Goal: Information Seeking & Learning: Check status

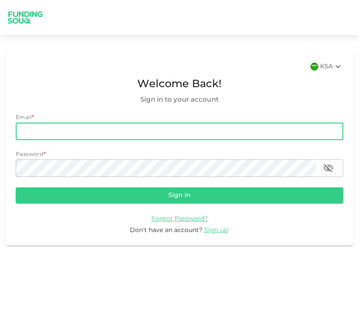
click at [161, 131] on input "email" at bounding box center [180, 132] width 328 height 18
type input "[EMAIL_ADDRESS][DOMAIN_NAME]"
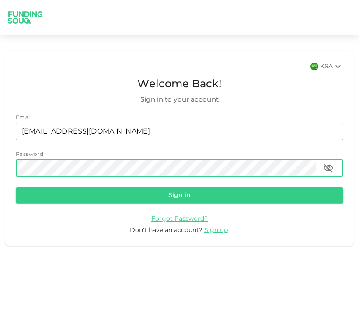
click at [16, 187] on button "Sign in" at bounding box center [180, 195] width 328 height 16
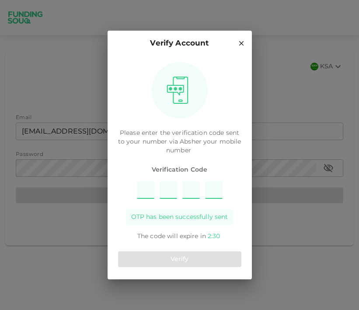
type input "8"
type input "7"
type input "3"
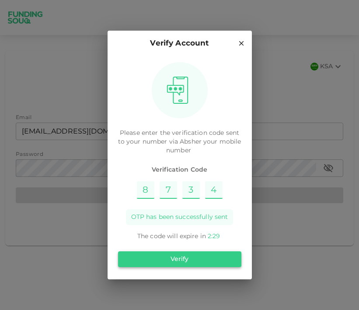
type input "4"
click at [159, 264] on button "Verify" at bounding box center [179, 259] width 123 height 16
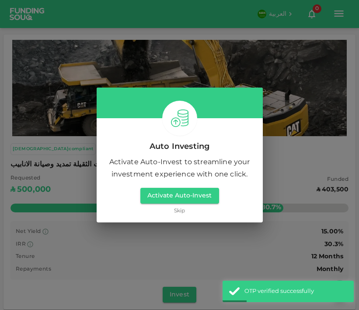
click at [175, 210] on link "Skip" at bounding box center [179, 211] width 11 height 8
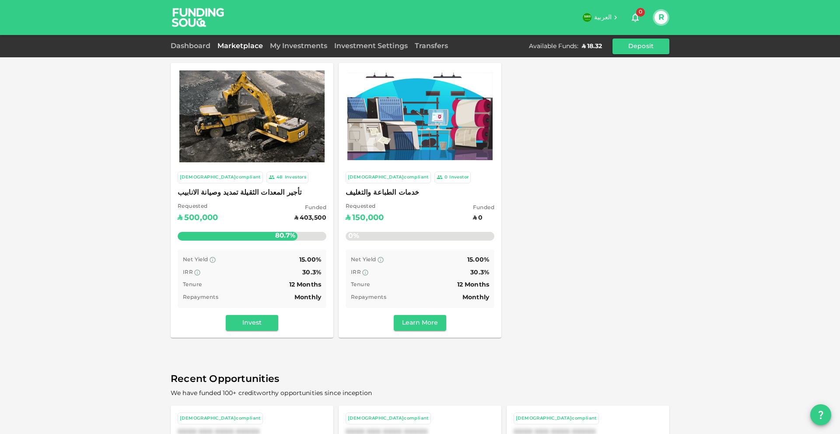
click at [260, 192] on span "تأجير المعدات الثقيلة تمديد وصيانة الانابيب" at bounding box center [252, 193] width 149 height 12
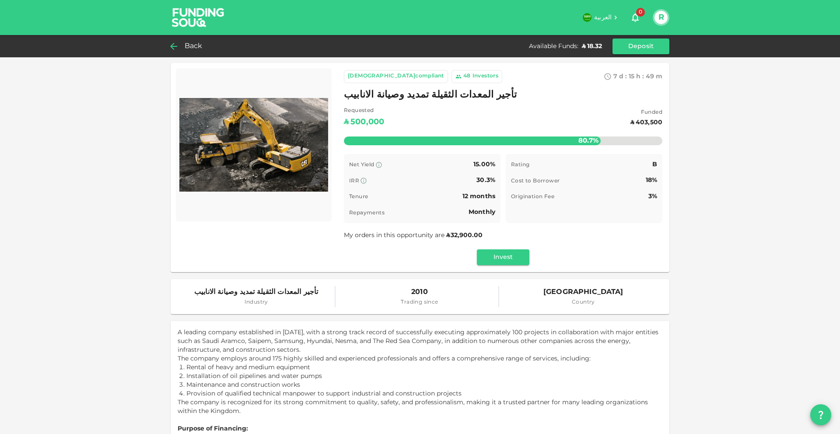
click at [185, 48] on span "Back" at bounding box center [194, 46] width 18 height 12
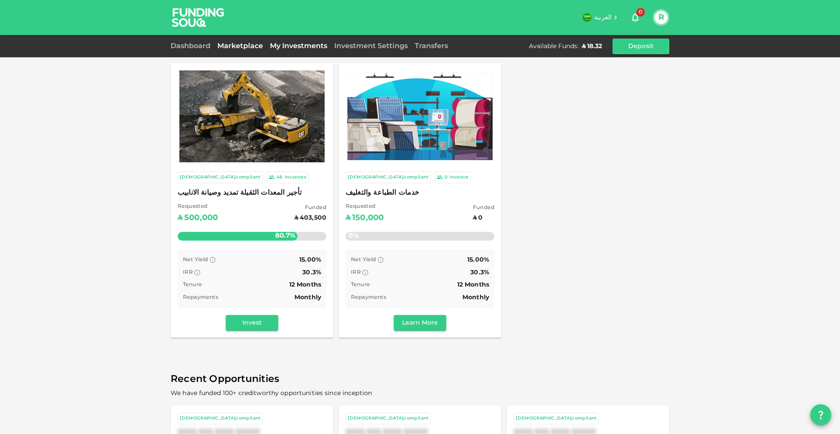
click at [285, 44] on link "My Investments" at bounding box center [299, 46] width 64 height 7
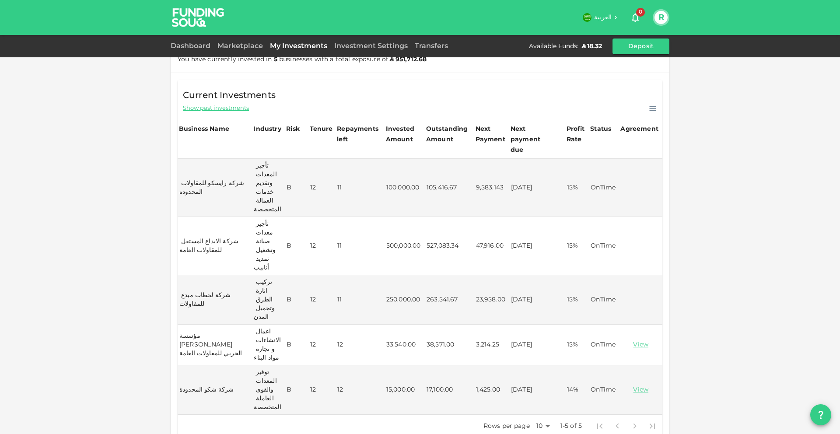
scroll to position [144, 0]
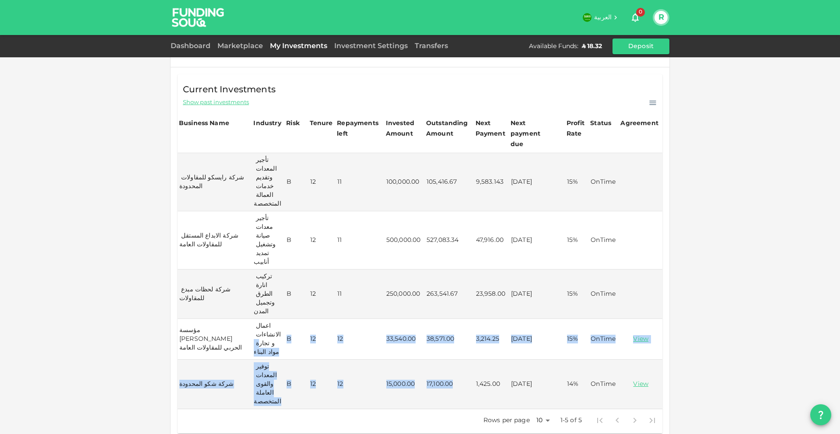
drag, startPoint x: 459, startPoint y: 337, endPoint x: 268, endPoint y: 300, distance: 193.9
click at [268, 300] on tbody "شركة رايسكو للمقاولات المحدودة تأجير المعدات وتقديم خدمات العمالة المتخصصة B 12…" at bounding box center [420, 281] width 485 height 256
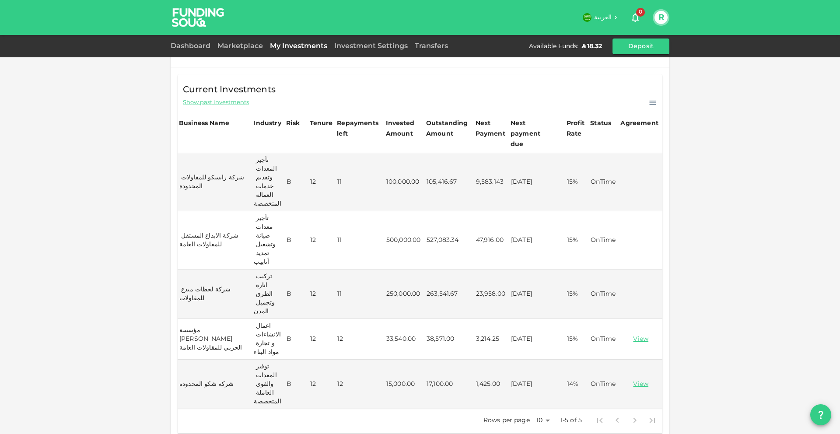
click at [324, 309] on td "12" at bounding box center [323, 339] width 28 height 41
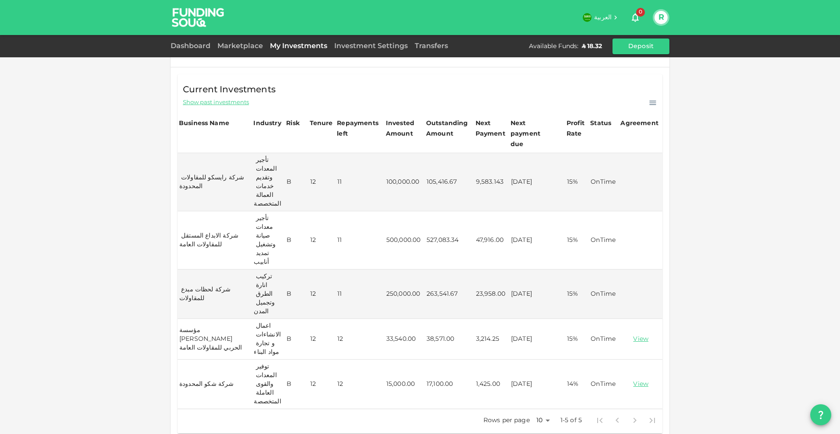
drag, startPoint x: 255, startPoint y: 322, endPoint x: 275, endPoint y: 337, distance: 25.0
click at [275, 309] on td "توفير المعدات والقوى العاملة المتخصصة" at bounding box center [268, 384] width 33 height 49
click at [235, 309] on td "شركة شكو المحدودة" at bounding box center [215, 384] width 74 height 49
click at [211, 309] on td "شركة شكو المحدودة" at bounding box center [215, 384] width 74 height 49
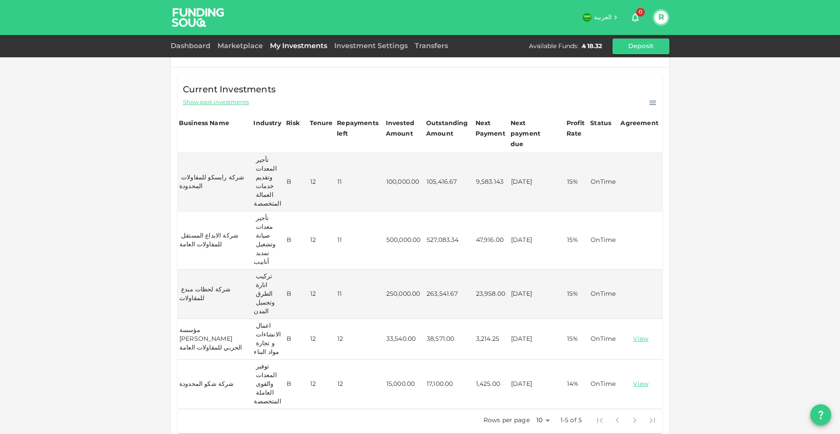
click at [304, 309] on td "B" at bounding box center [296, 384] width 23 height 49
click at [267, 309] on td "توفير المعدات والقوى العاملة المتخصصة" at bounding box center [268, 384] width 33 height 49
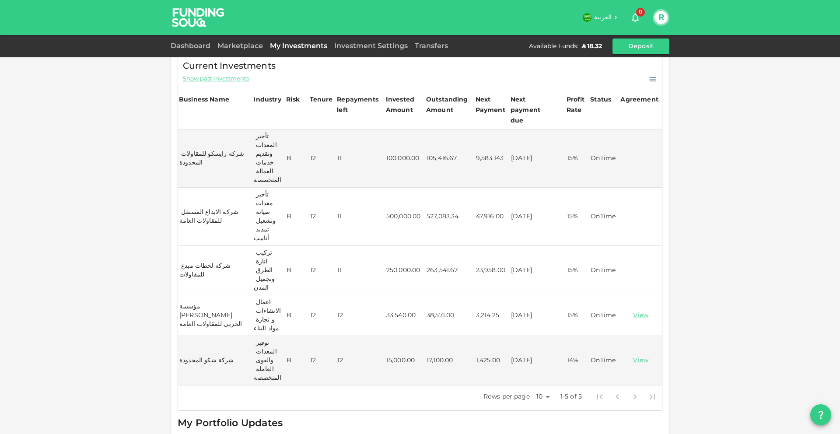
scroll to position [168, 0]
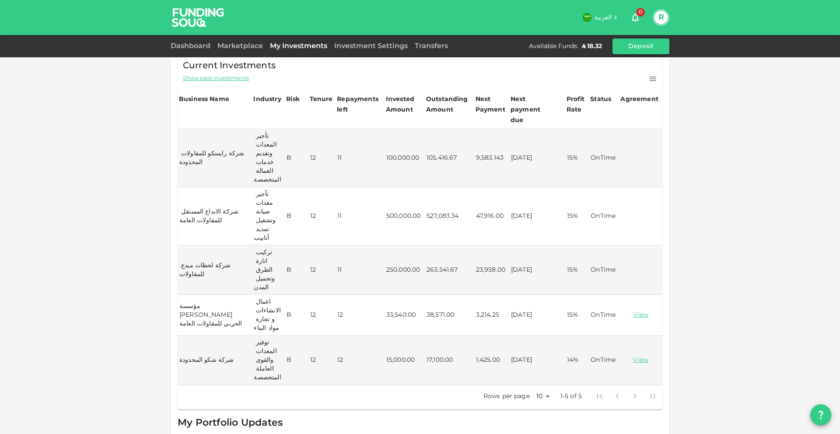
click at [222, 195] on td "شركة الابداع المستقل للمقاولات العامة" at bounding box center [215, 216] width 74 height 58
click at [222, 196] on td "شركة الابداع المستقل للمقاولات العامة" at bounding box center [215, 216] width 74 height 58
drag, startPoint x: 182, startPoint y: 188, endPoint x: 216, endPoint y: 196, distance: 35.0
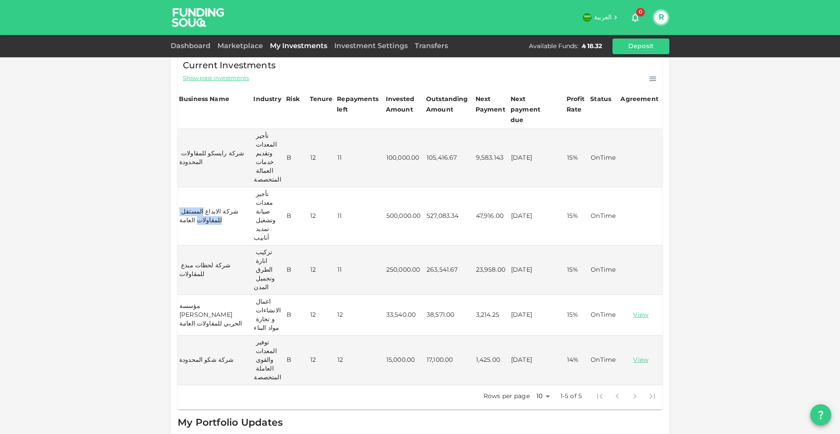
click at [216, 196] on td "شركة الابداع المستقل للمقاولات العامة" at bounding box center [215, 216] width 74 height 58
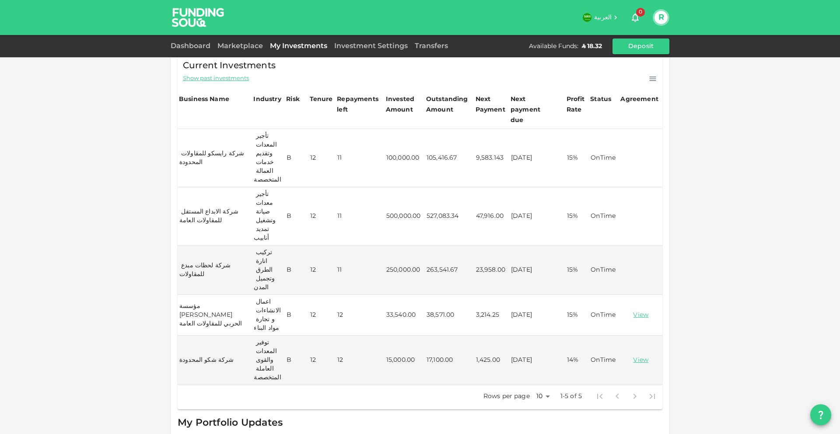
click at [231, 153] on td "شركة رايسكو للمقاولات المحدودة" at bounding box center [215, 158] width 74 height 58
click at [231, 151] on td "شركة رايسكو للمقاولات المحدودة" at bounding box center [215, 158] width 74 height 58
click at [229, 151] on td "شركة رايسكو للمقاولات المحدودة" at bounding box center [215, 158] width 74 height 58
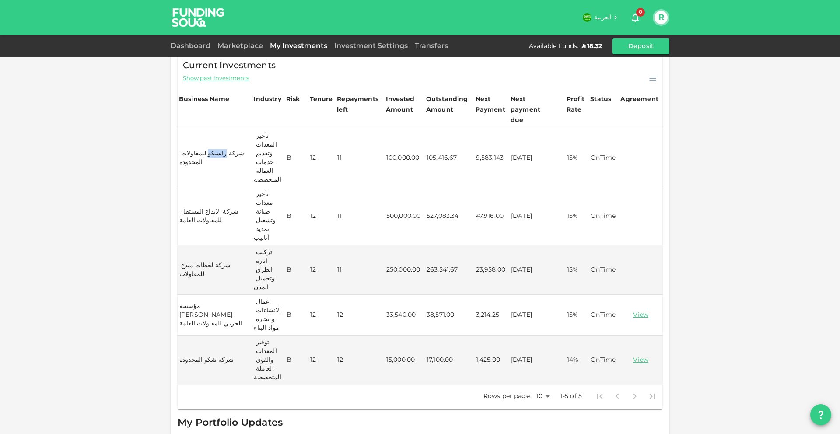
click at [229, 151] on td "شركة رايسكو للمقاولات المحدودة" at bounding box center [215, 158] width 74 height 58
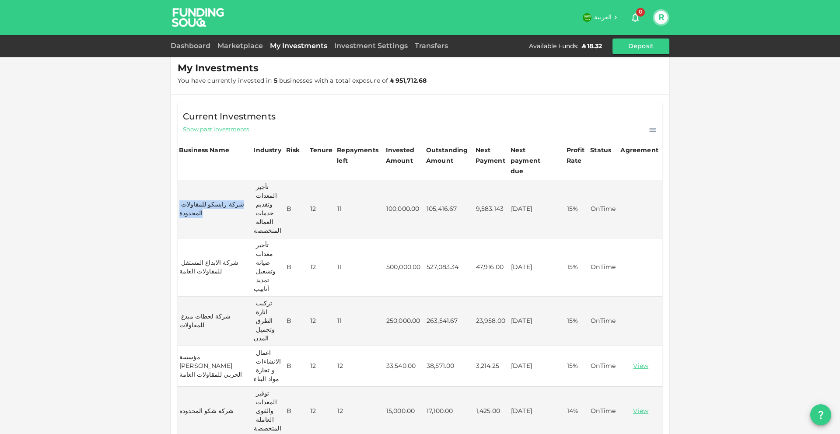
scroll to position [110, 0]
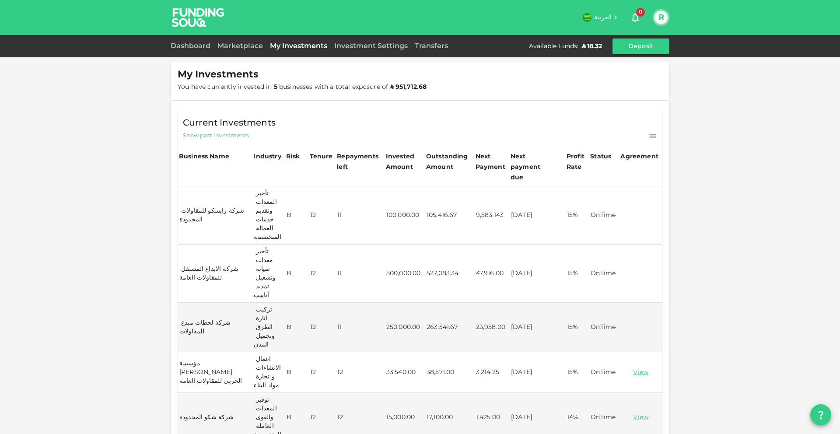
click at [359, 200] on td "15%" at bounding box center [577, 215] width 24 height 58
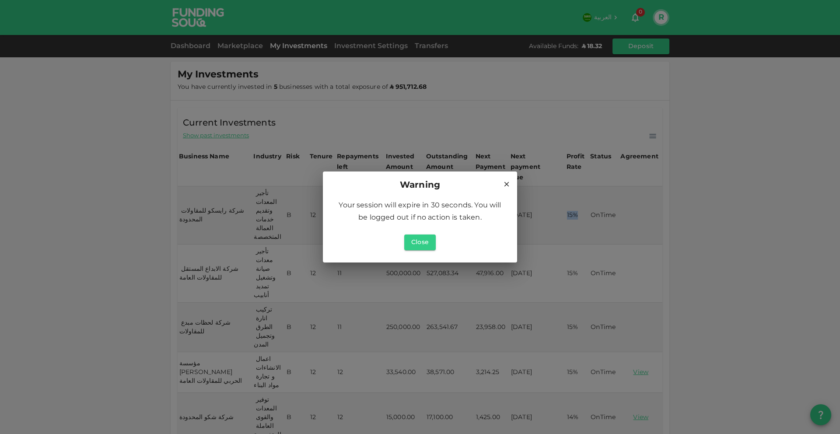
click at [359, 184] on icon at bounding box center [507, 184] width 8 height 8
